Goal: Transaction & Acquisition: Purchase product/service

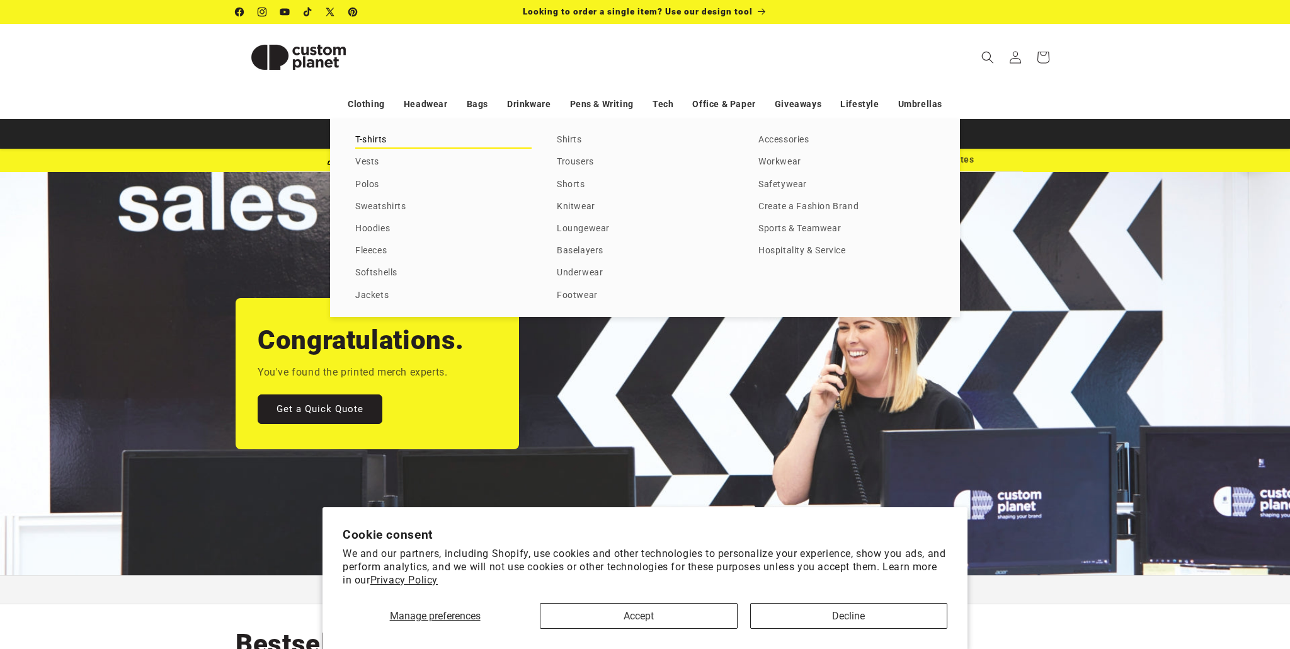
click at [378, 142] on link "T-shirts" at bounding box center [443, 140] width 176 height 17
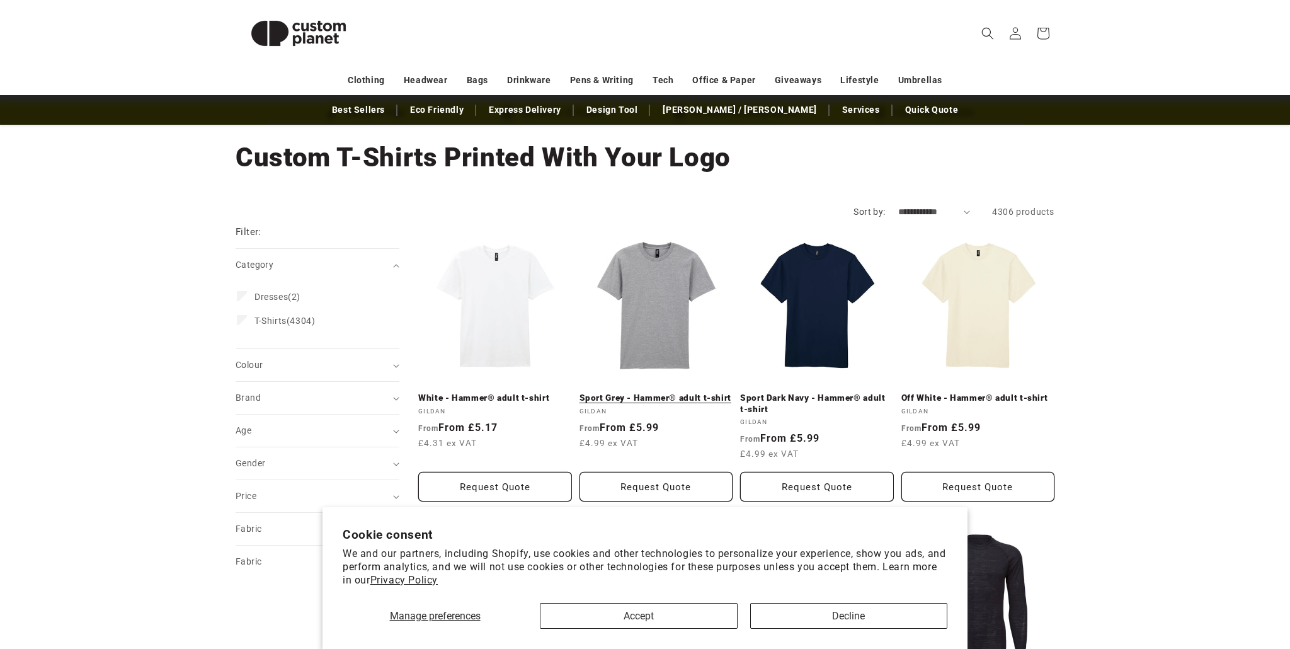
scroll to position [57, 0]
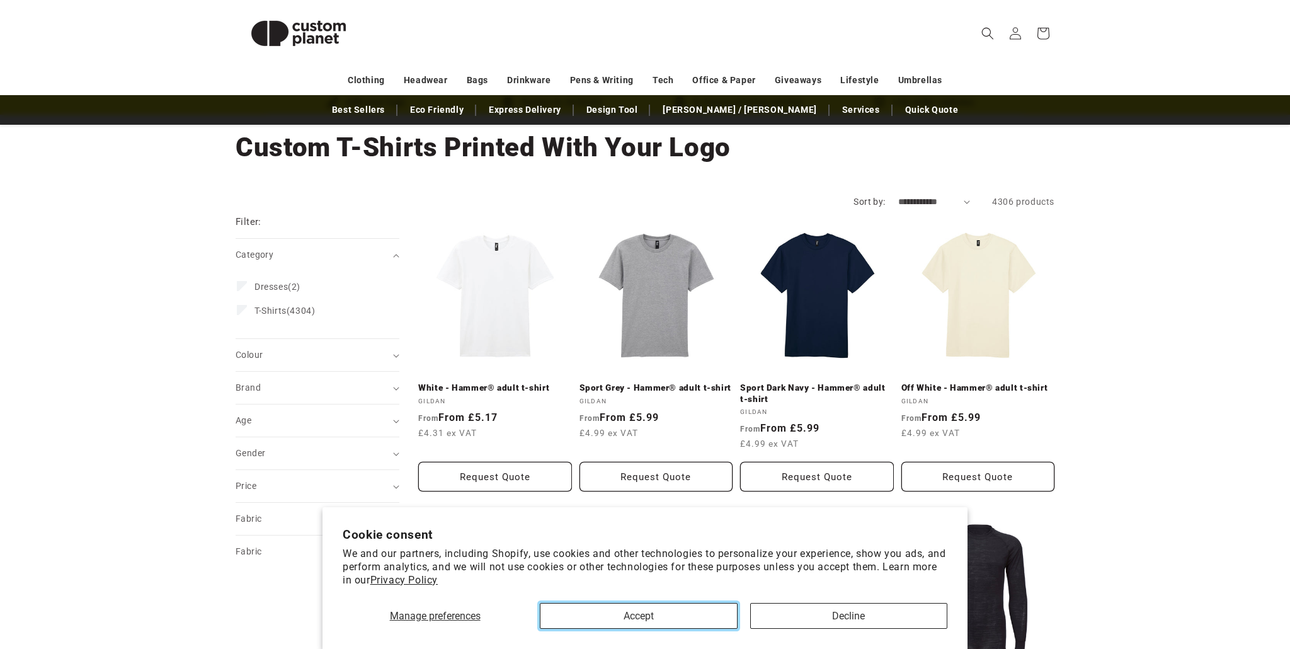
click at [721, 620] on button "Accept" at bounding box center [638, 616] width 197 height 26
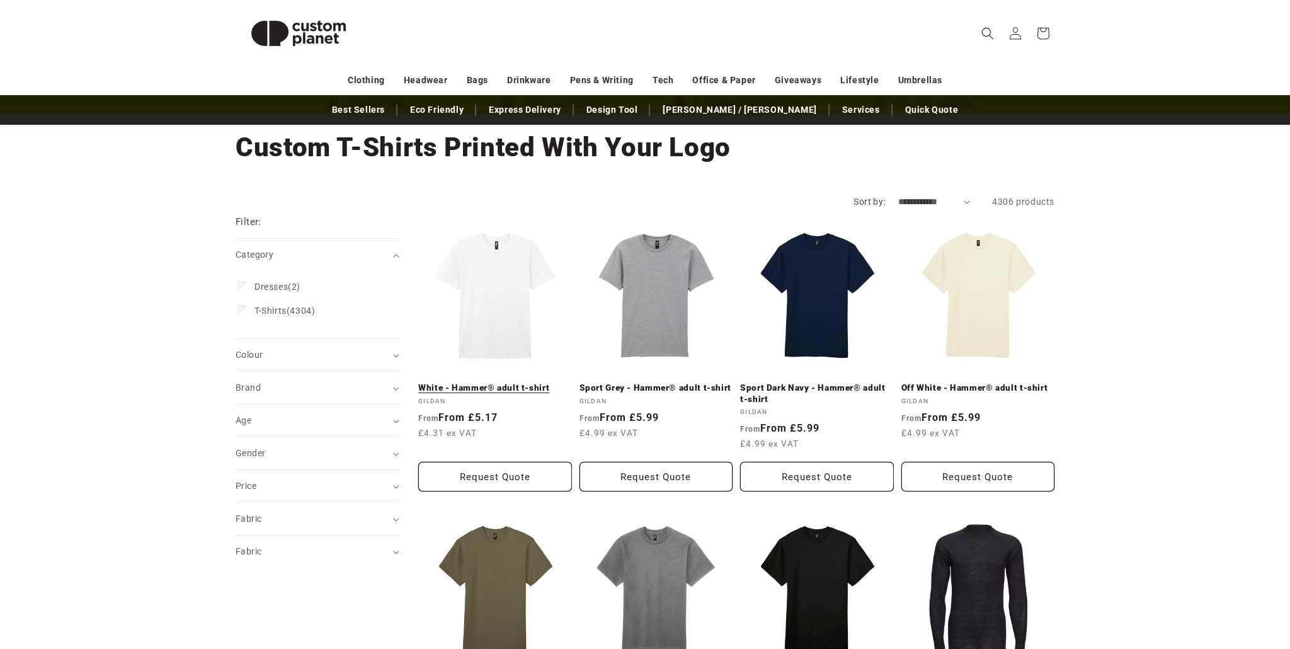
click at [516, 382] on link "White - Hammer® adult t-shirt" at bounding box center [495, 387] width 154 height 11
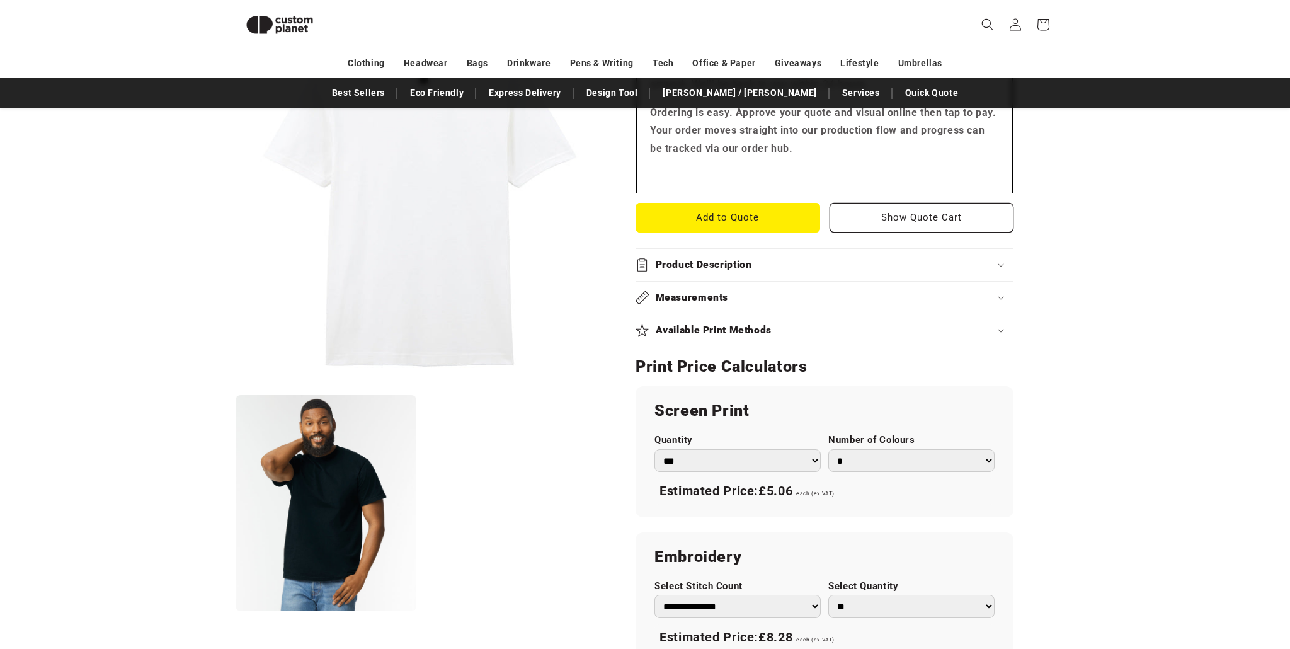
scroll to position [452, 0]
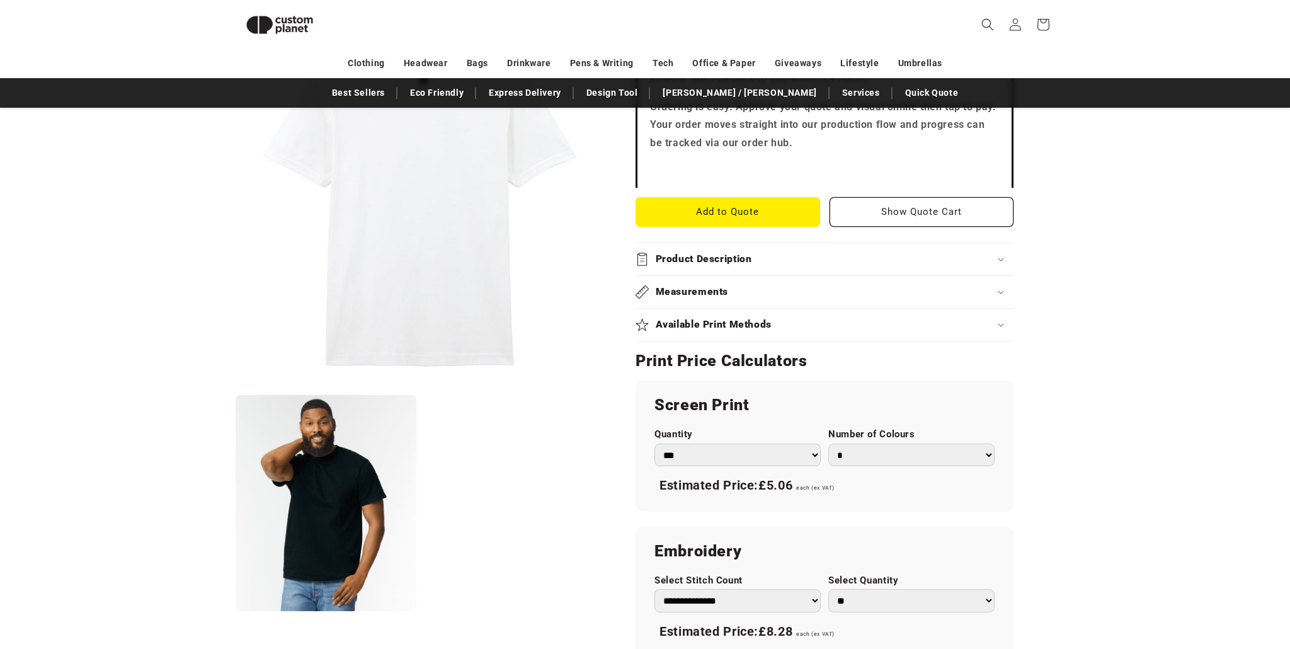
click at [723, 466] on select "*** *** *** **** **** **** ***** *****" at bounding box center [737, 454] width 166 height 23
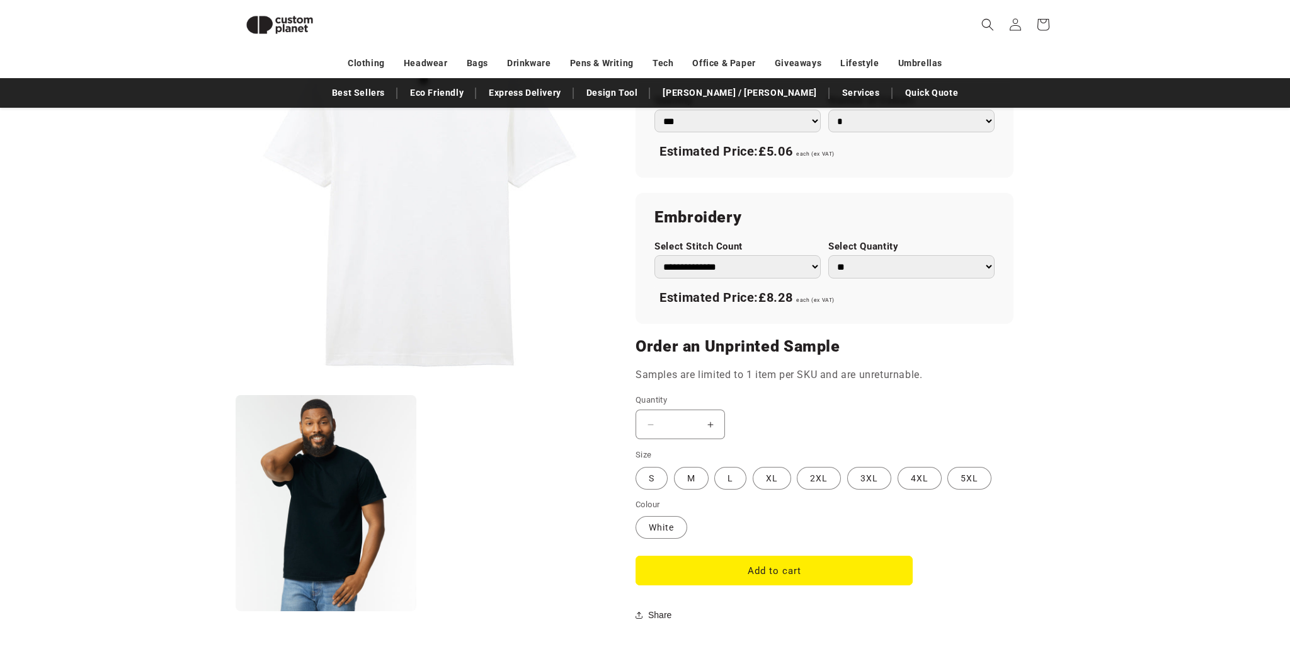
scroll to position [793, 0]
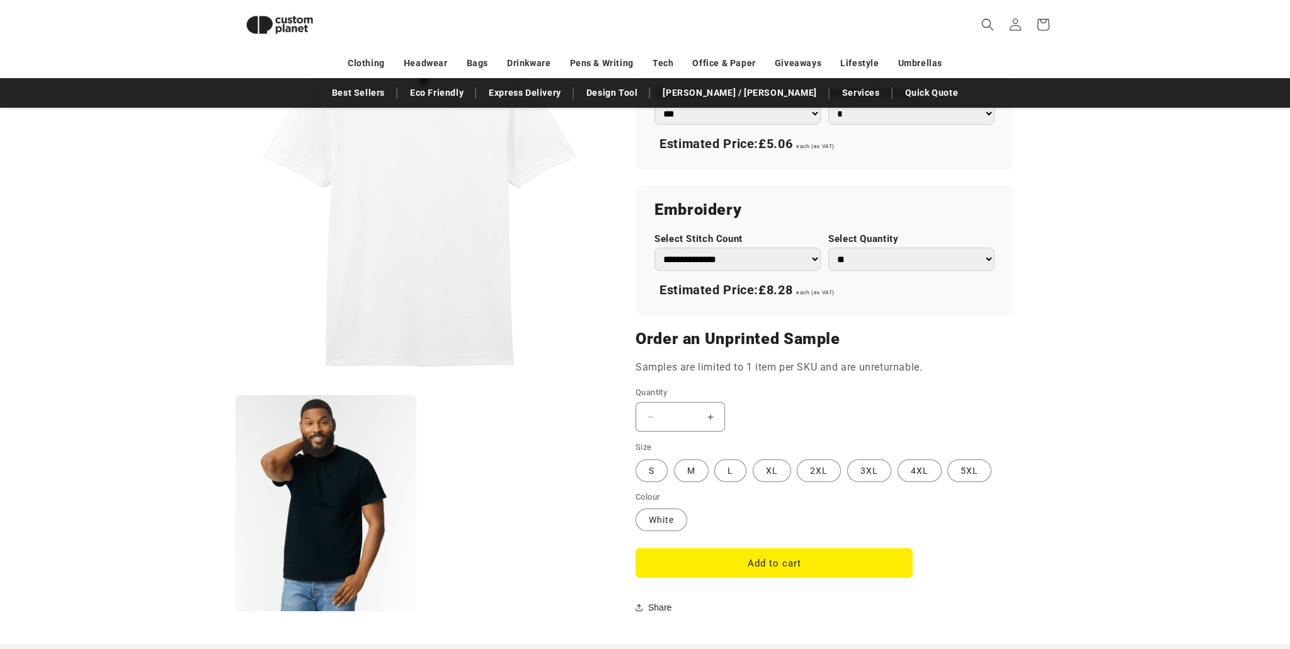
click at [691, 485] on variant-selects "Size S Variant sold out or unavailable M Variant sold out or unavailable L Vari…" at bounding box center [825, 486] width 378 height 91
click at [688, 476] on label "M Variant sold out or unavailable" at bounding box center [691, 470] width 35 height 23
